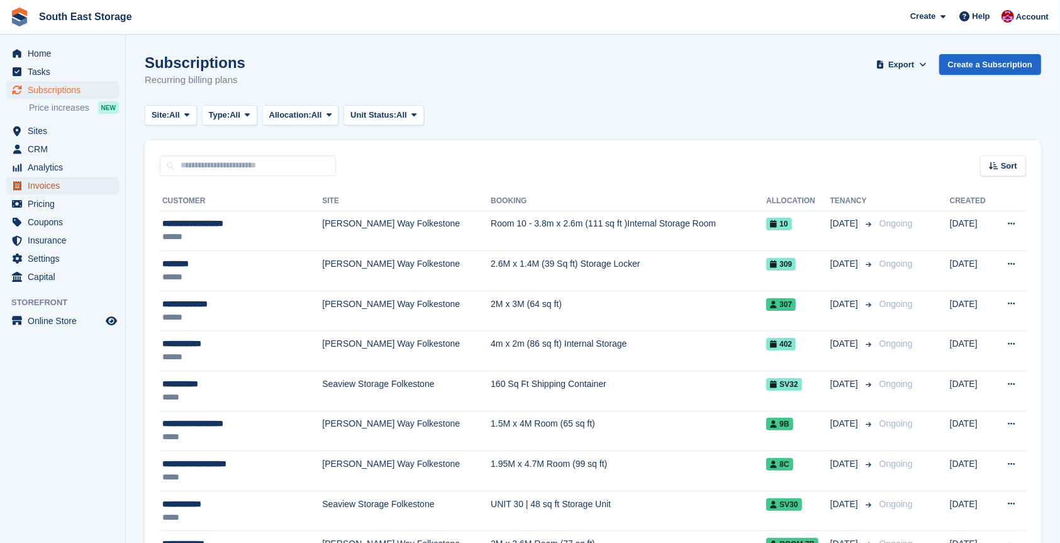
click at [44, 185] on span "Invoices" at bounding box center [65, 186] width 75 height 18
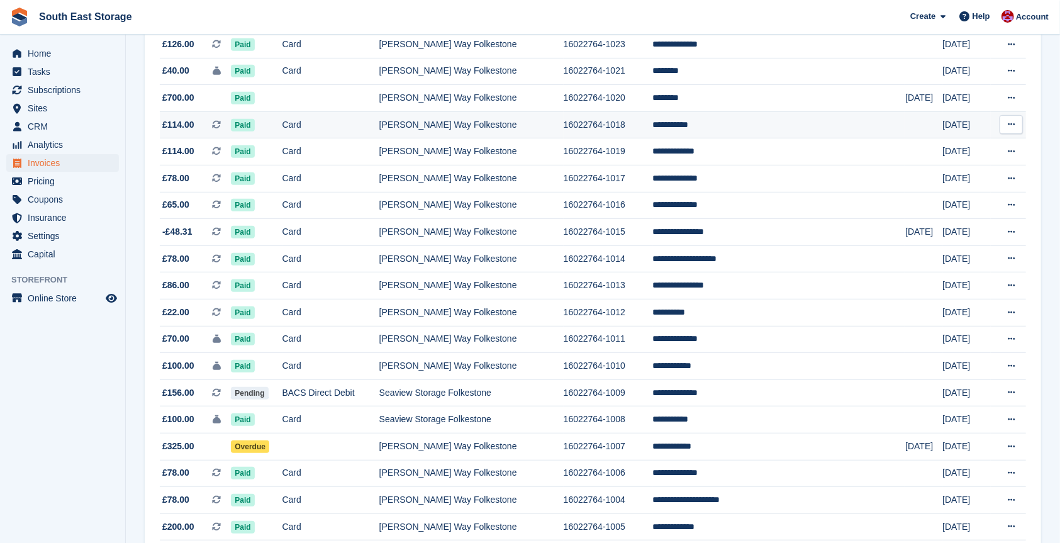
scroll to position [421, 0]
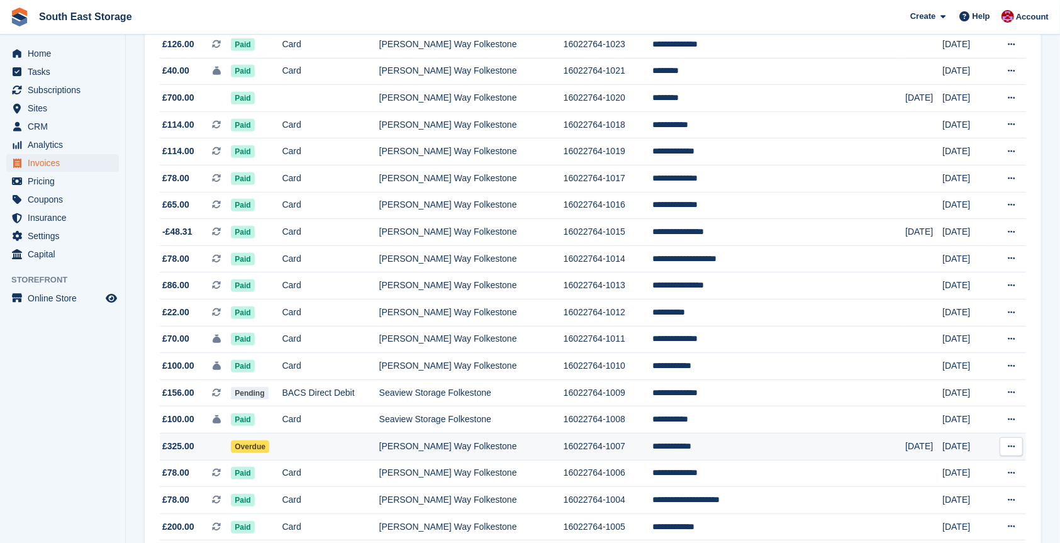
click at [732, 447] on td "**********" at bounding box center [778, 446] width 253 height 27
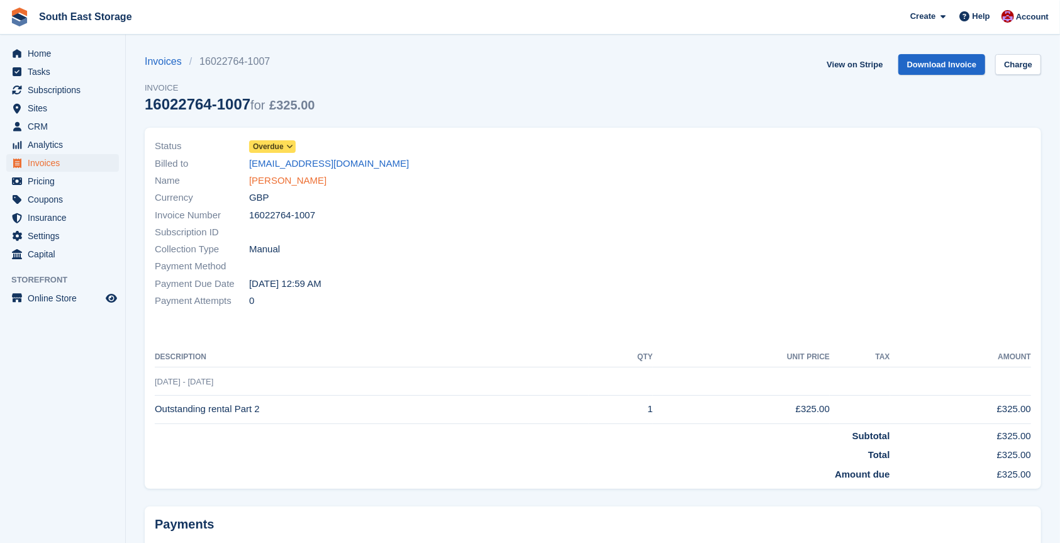
click at [282, 182] on link "[PERSON_NAME]" at bounding box center [287, 181] width 77 height 14
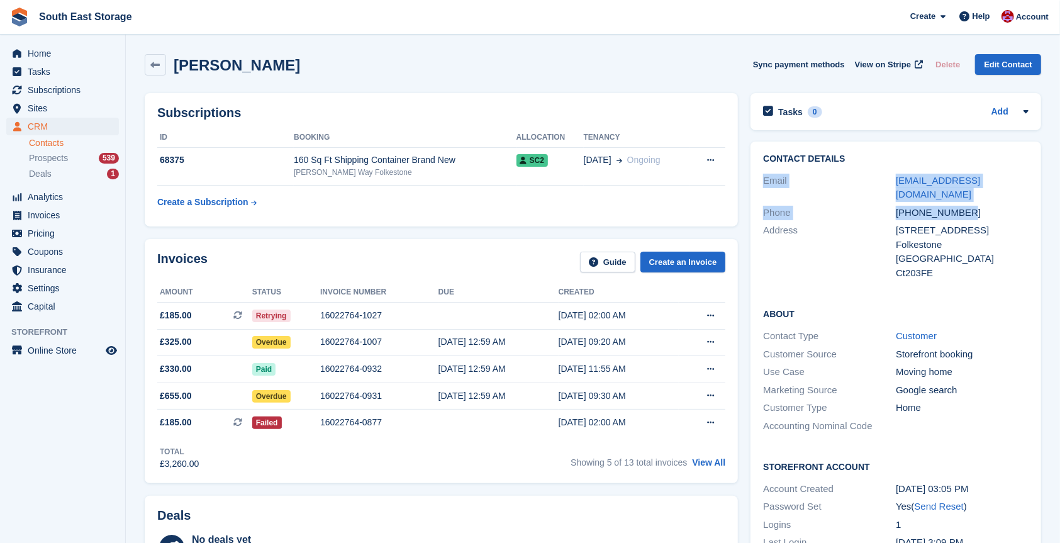
drag, startPoint x: 992, startPoint y: 199, endPoint x: 745, endPoint y: 174, distance: 247.9
click at [745, 174] on div "Contact Details Email [EMAIL_ADDRESS][DOMAIN_NAME] Phone [PHONE_NUMBER] Address…" at bounding box center [895, 352] width 303 height 435
copy div "Email [EMAIL_ADDRESS][DOMAIN_NAME] Phone [PHONE_NUMBER]"
